Goal: Information Seeking & Learning: Learn about a topic

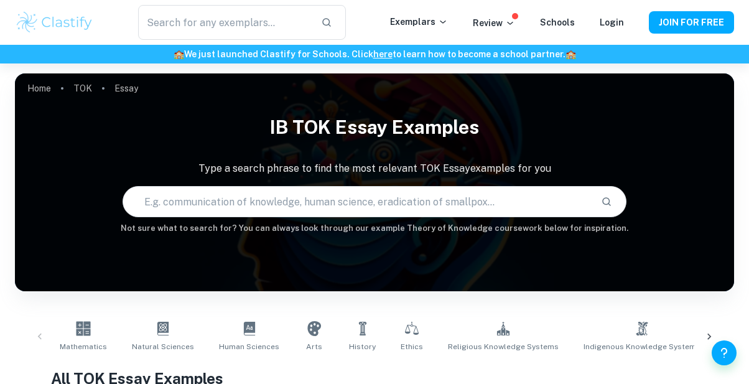
scroll to position [350, 0]
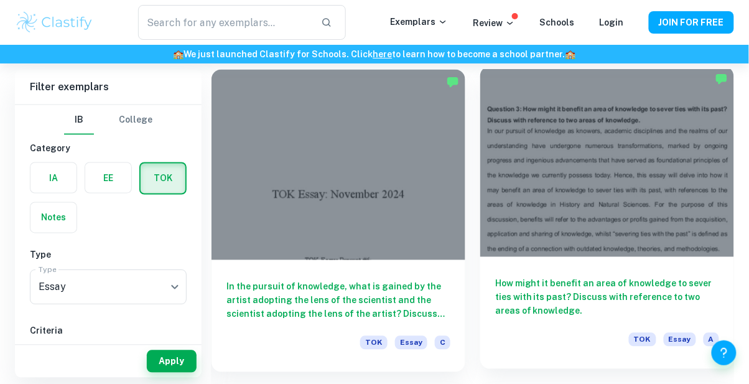
click at [642, 278] on h6 "How might it benefit an area of knowledge to sever ties with its past? Discuss …" at bounding box center [607, 297] width 224 height 41
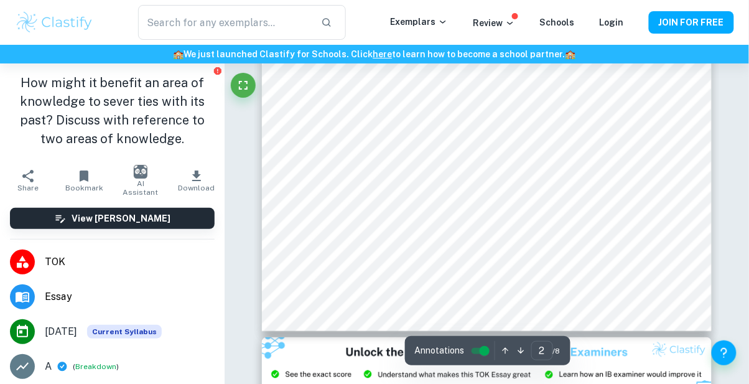
scroll to position [691, 0]
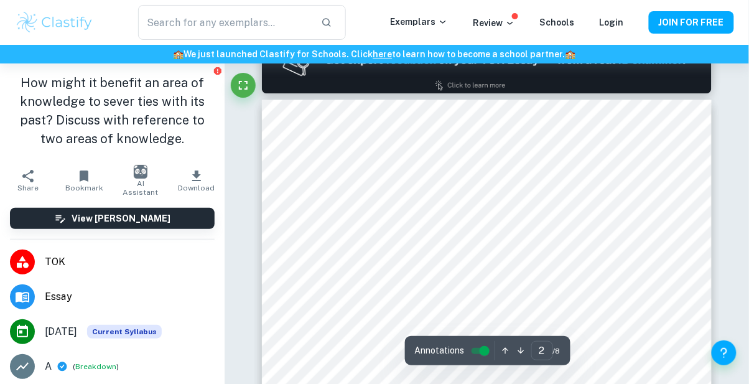
type input "1"
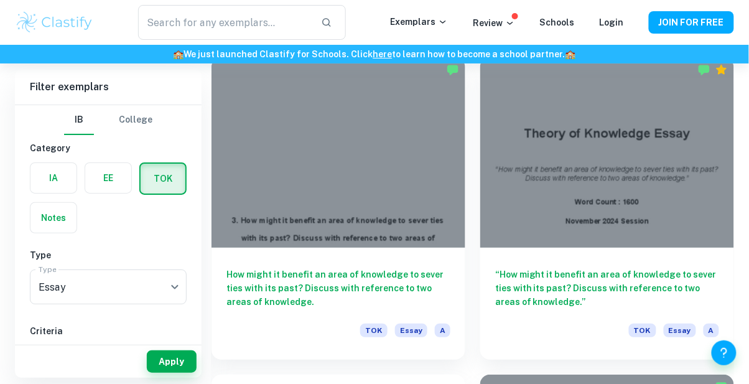
scroll to position [1004, 0]
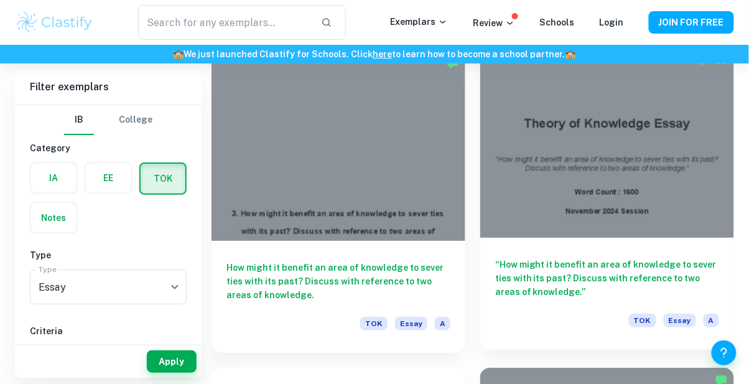
click at [538, 282] on h6 "“How might it benefit an area of knowledge to sever ties with its past? Discuss…" at bounding box center [607, 278] width 224 height 41
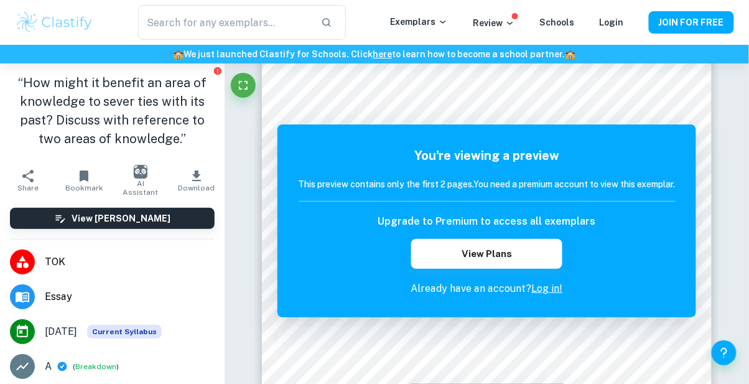
scroll to position [4, 0]
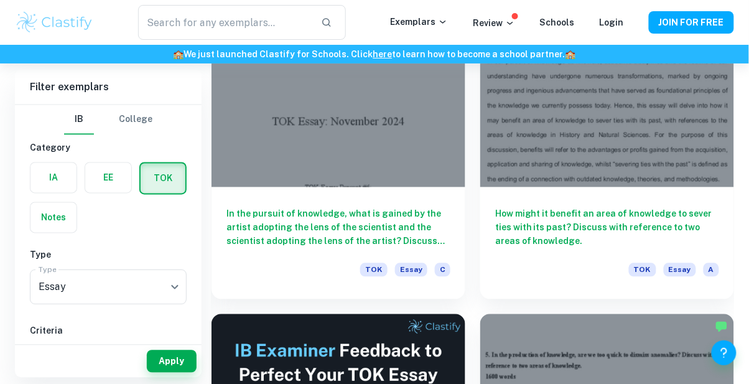
scroll to position [423, 0]
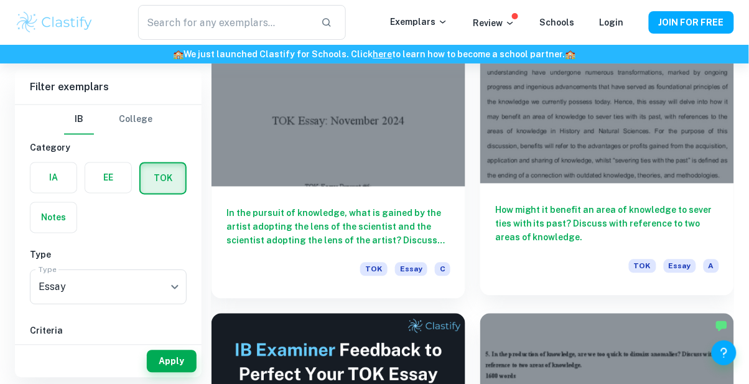
click at [625, 213] on h6 "How might it benefit an area of knowledge to sever ties with its past? Discuss …" at bounding box center [607, 224] width 224 height 41
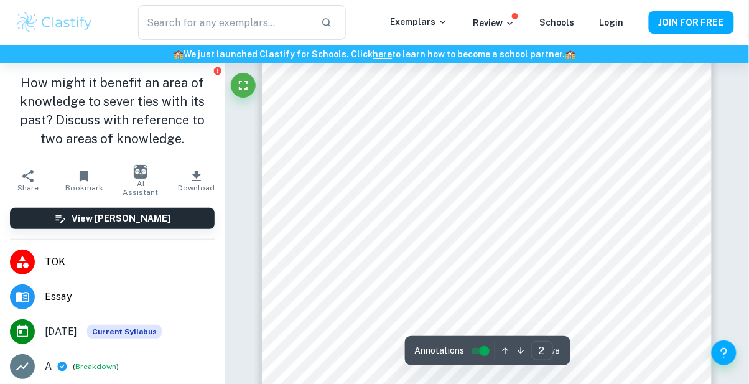
scroll to position [797, 0]
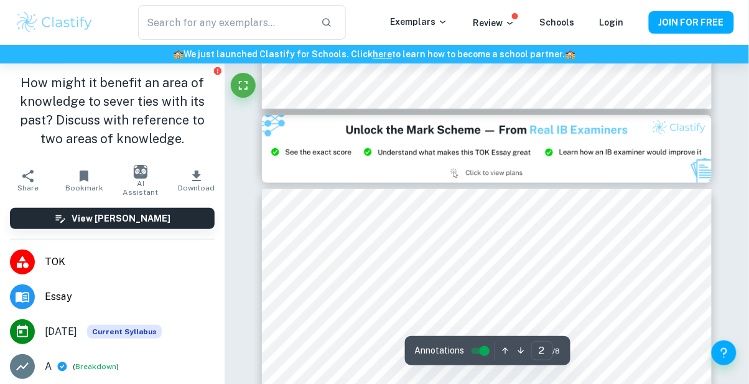
type input "3"
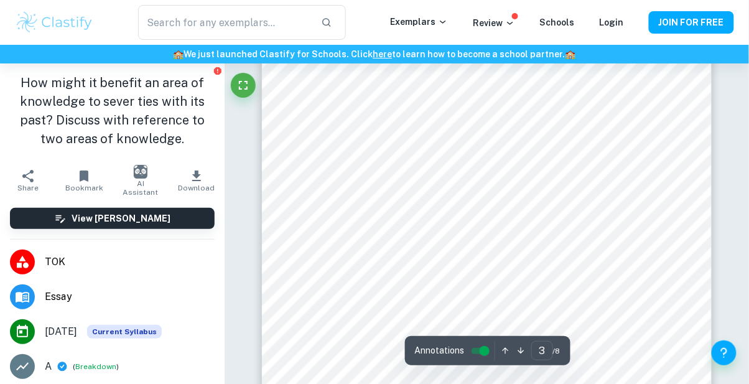
scroll to position [1500, 0]
